Goal: Transaction & Acquisition: Purchase product/service

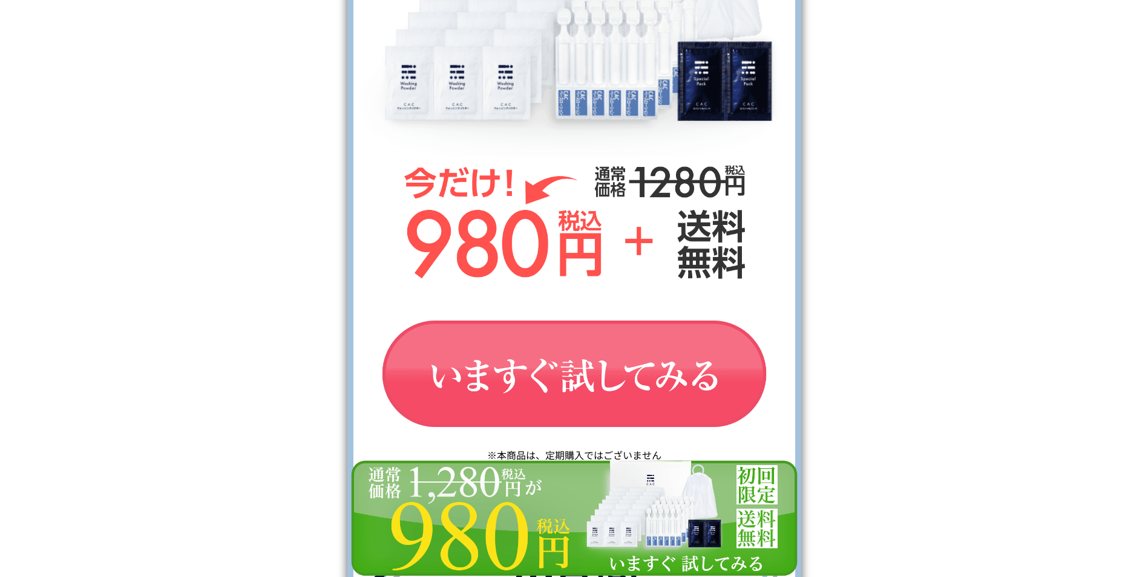
scroll to position [5384, 0]
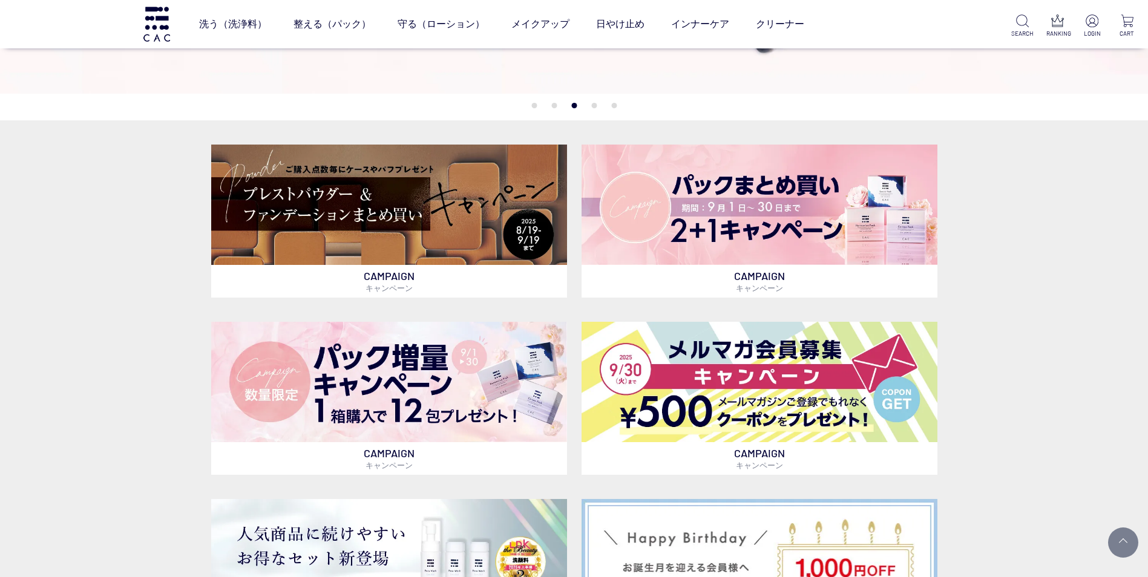
scroll to position [379, 0]
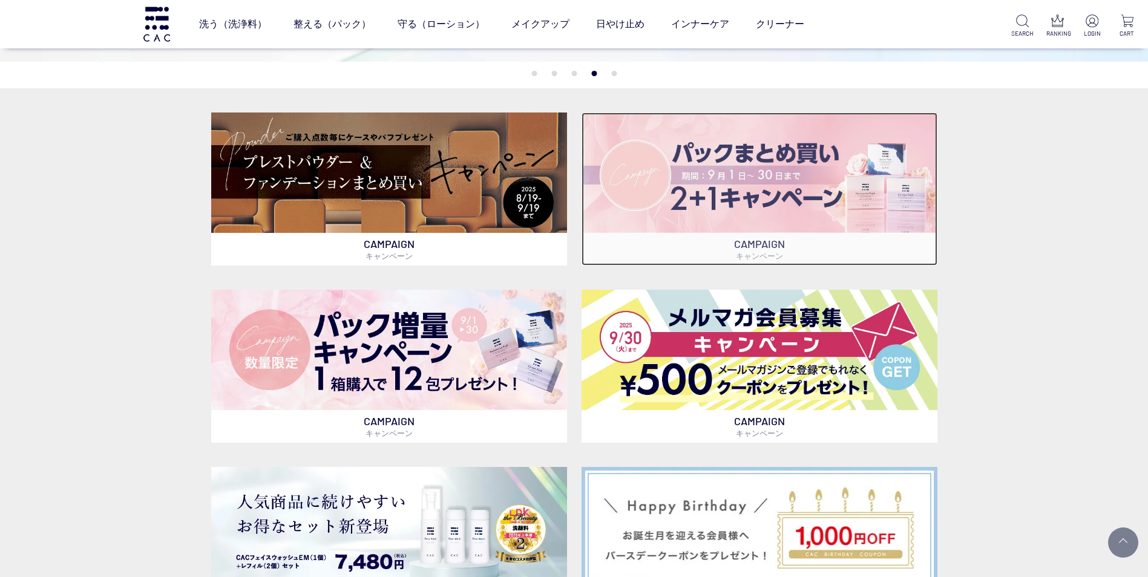
click at [744, 192] on img at bounding box center [760, 173] width 356 height 120
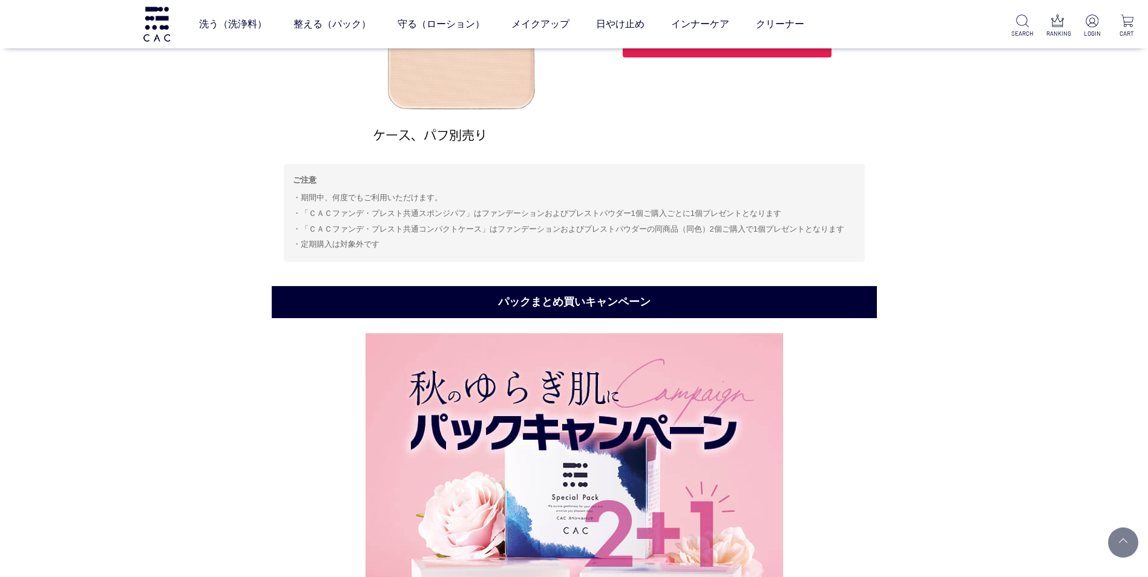
scroll to position [229, 0]
